Goal: Task Accomplishment & Management: Manage account settings

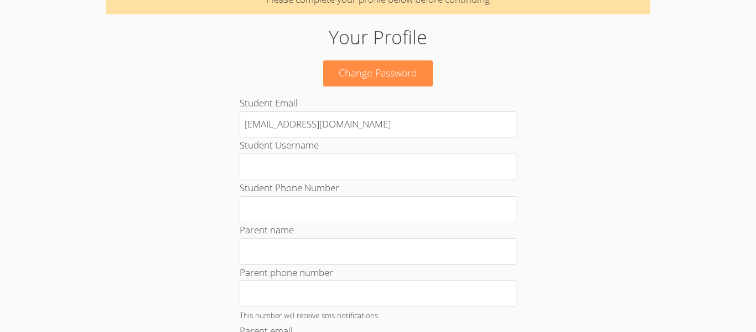
scroll to position [84, 0]
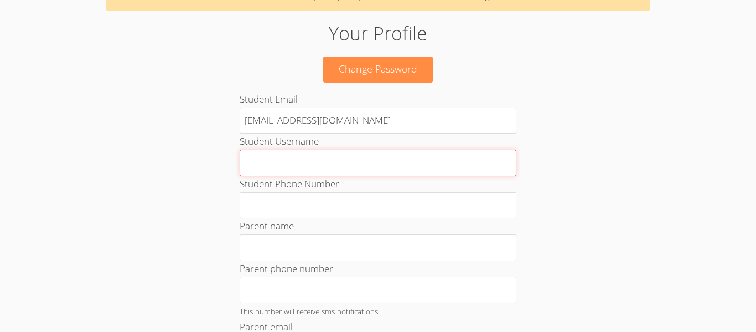
click at [331, 153] on input "Student Username" at bounding box center [378, 162] width 277 height 27
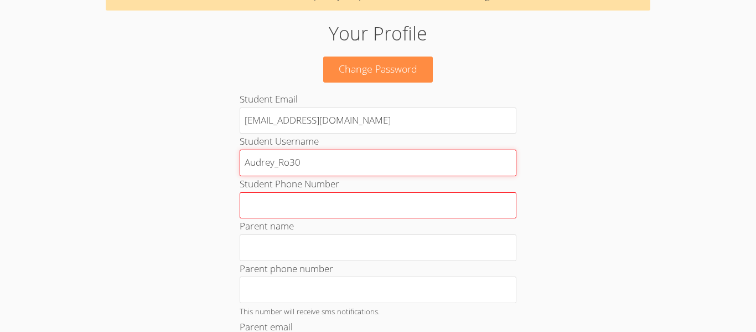
type input "Audrey_Ro30"
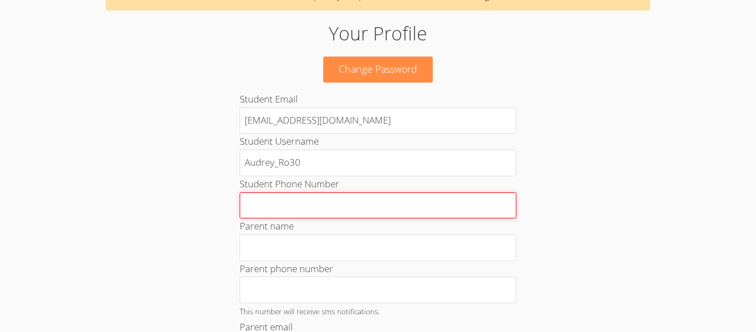
click at [351, 201] on input "Student Phone Number" at bounding box center [378, 205] width 277 height 27
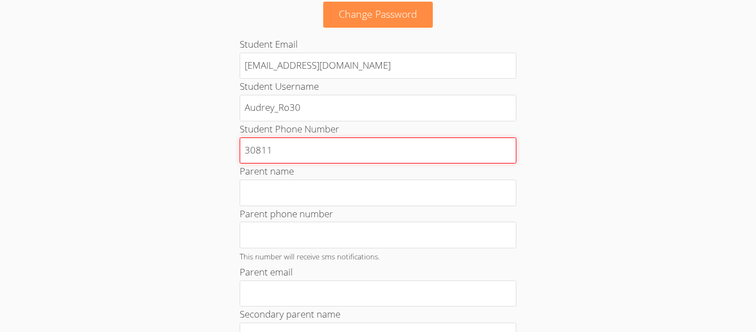
scroll to position [142, 0]
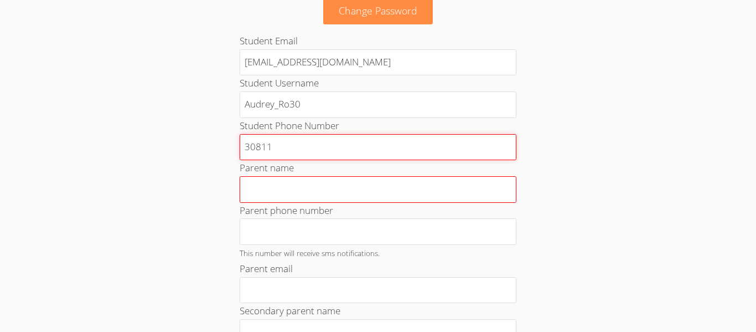
type input "30811"
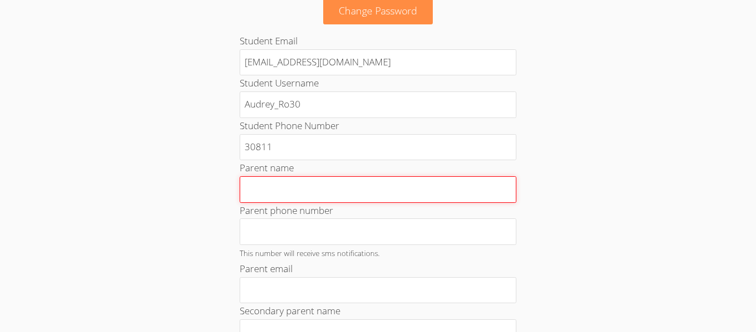
click at [330, 182] on input "Parent name" at bounding box center [378, 189] width 277 height 27
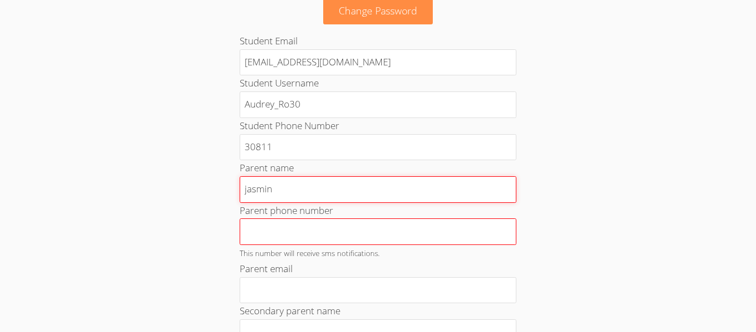
type input "jasmin"
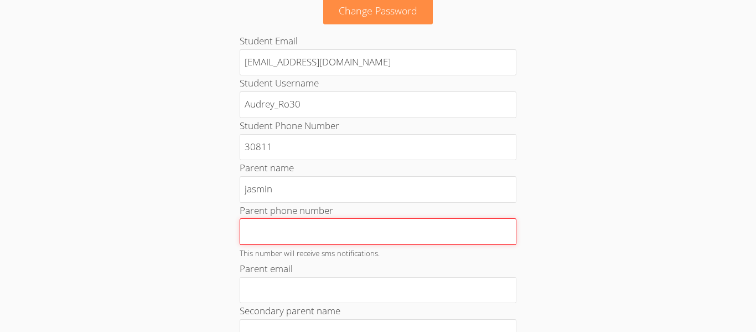
click at [345, 235] on input "Parent phone number" at bounding box center [378, 231] width 277 height 27
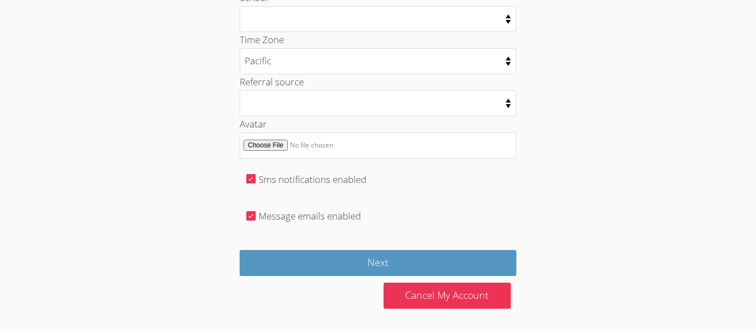
scroll to position [0, 0]
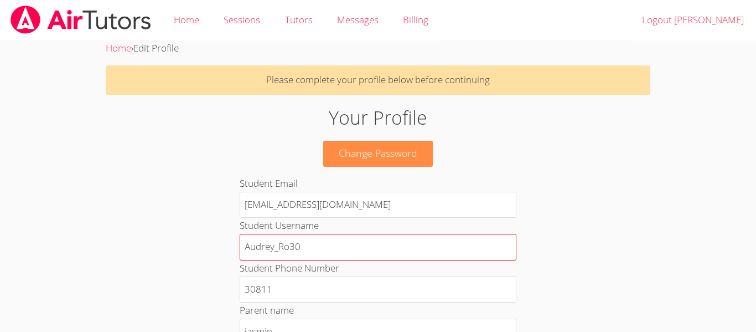
type input "301167"
click at [326, 256] on input "Audrey_Ro30" at bounding box center [378, 247] width 277 height 27
type input "A"
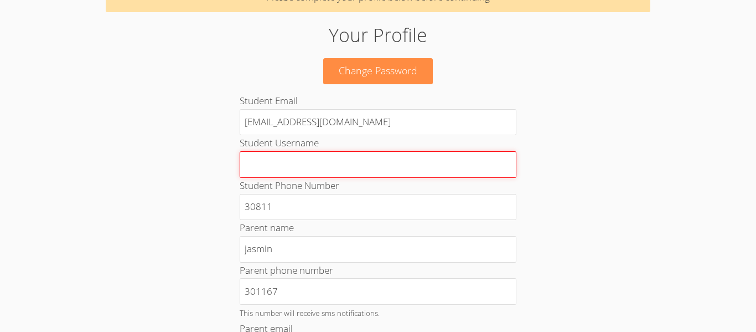
scroll to position [84, 0]
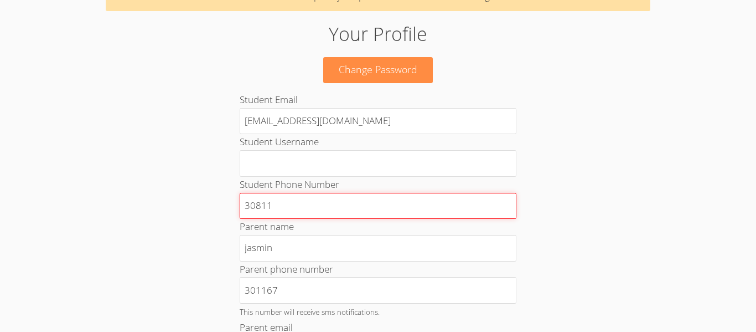
click at [286, 202] on input "30811" at bounding box center [378, 206] width 277 height 27
type input "3"
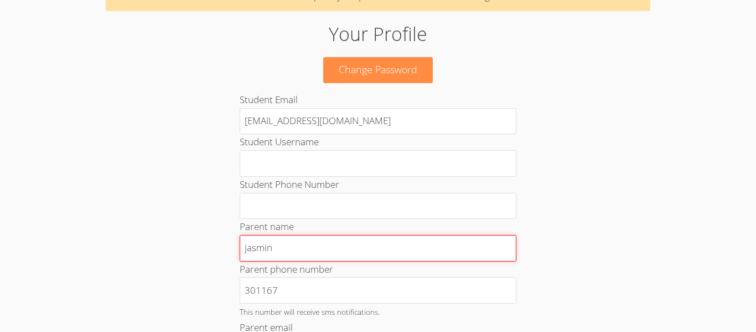
click at [297, 241] on input "jasmin" at bounding box center [378, 248] width 277 height 27
type input "j"
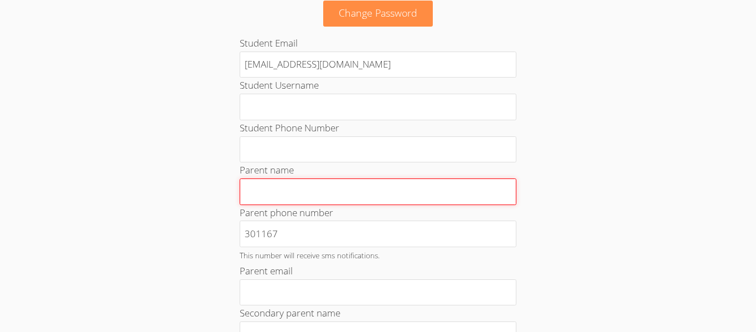
scroll to position [142, 0]
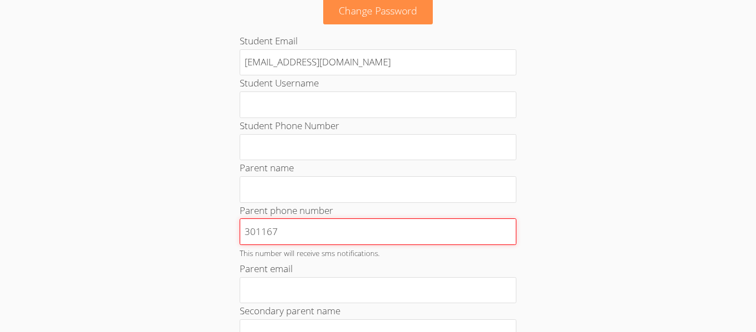
click at [305, 239] on input "301167" at bounding box center [378, 231] width 277 height 27
type input "3"
